Goal: Find specific page/section: Find specific page/section

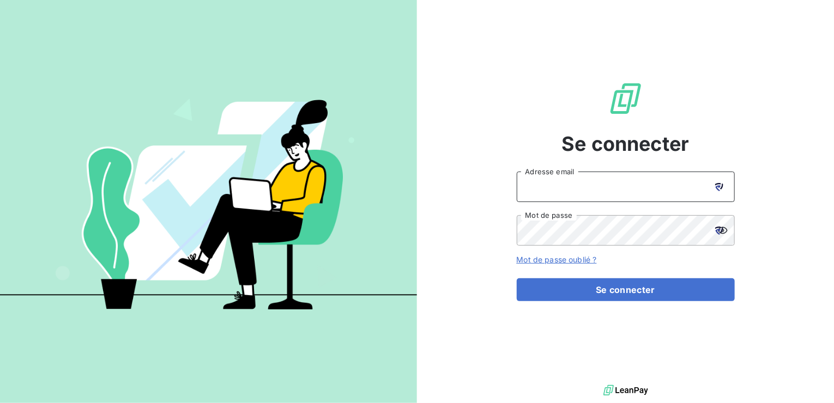
click at [593, 179] on input "Adresse email" at bounding box center [626, 187] width 218 height 31
type input "[EMAIL_ADDRESS][PERSON_NAME][DOMAIN_NAME]"
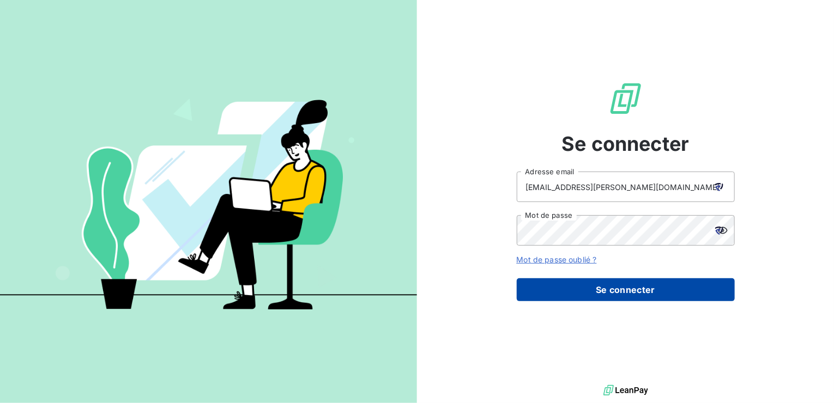
click at [640, 288] on button "Se connecter" at bounding box center [626, 290] width 218 height 23
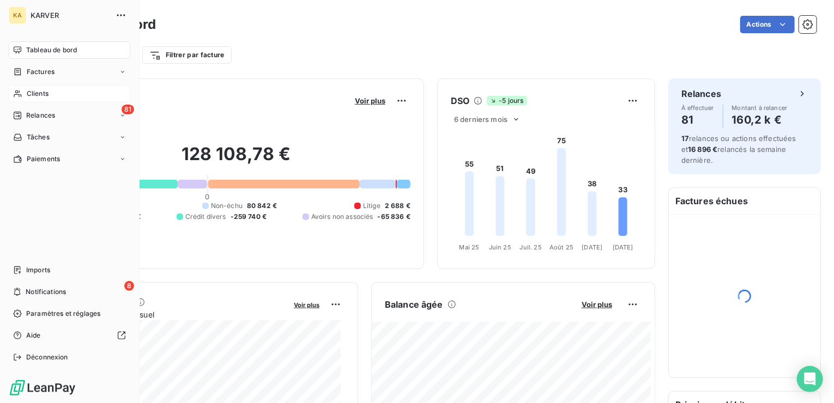
click at [46, 93] on span "Clients" at bounding box center [38, 94] width 22 height 10
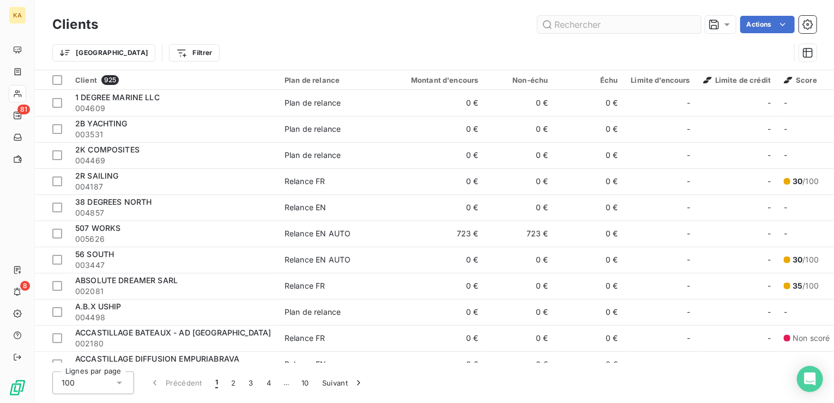
click at [574, 25] on input "text" at bounding box center [620, 24] width 164 height 17
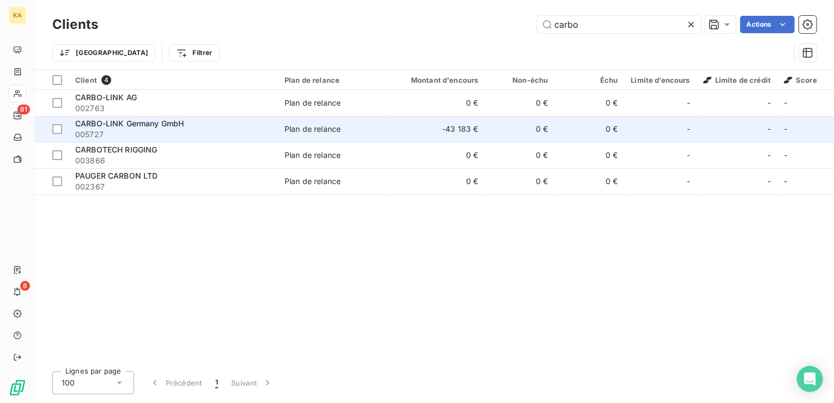
type input "carbo"
click at [117, 122] on span "CARBO-LINK Germany GmbH" at bounding box center [129, 123] width 108 height 9
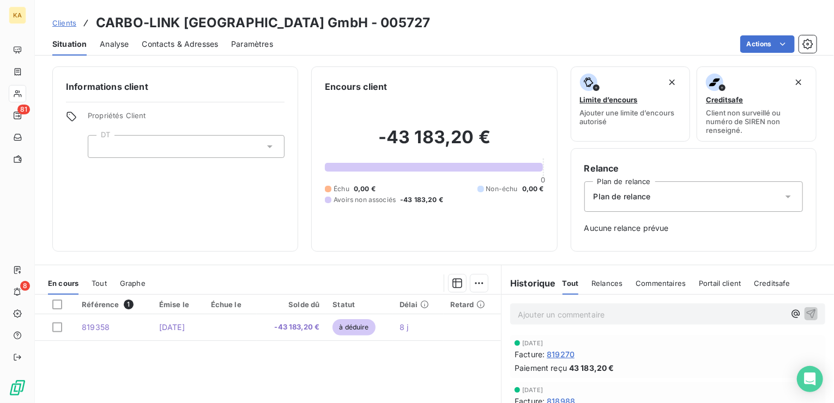
scroll to position [55, 0]
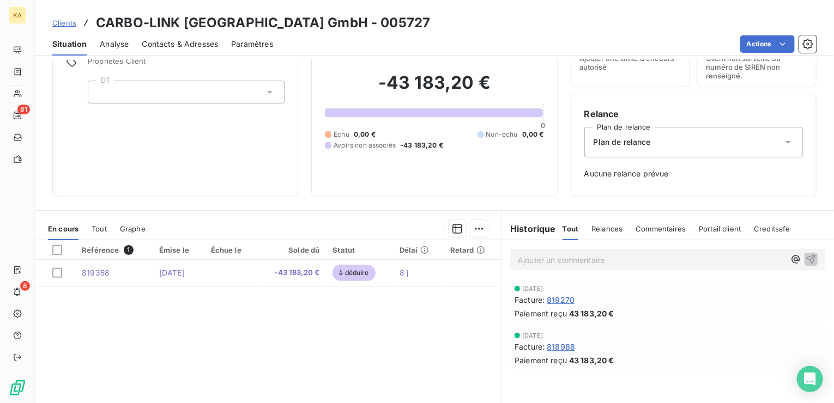
click at [558, 344] on span "818988" at bounding box center [561, 346] width 28 height 11
